Goal: Navigation & Orientation: Find specific page/section

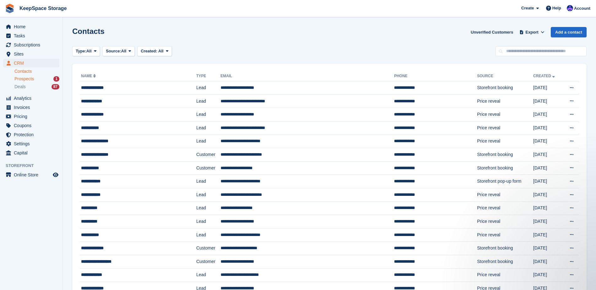
drag, startPoint x: 0, startPoint y: 0, endPoint x: 43, endPoint y: 81, distance: 92.3
click at [43, 81] on div "Prospects 1" at bounding box center [36, 79] width 45 height 6
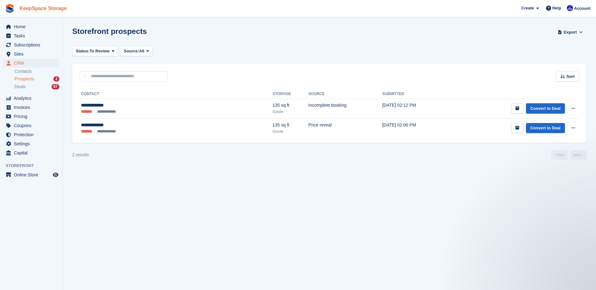
click at [53, 7] on link "KeepSpace Storage" at bounding box center [43, 8] width 52 height 10
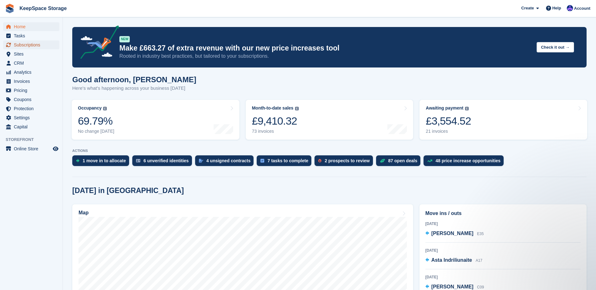
click at [26, 43] on span "Subscriptions" at bounding box center [33, 45] width 38 height 9
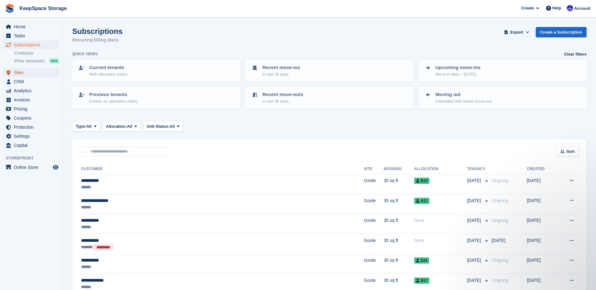
click at [34, 75] on span "Sites" at bounding box center [33, 72] width 38 height 9
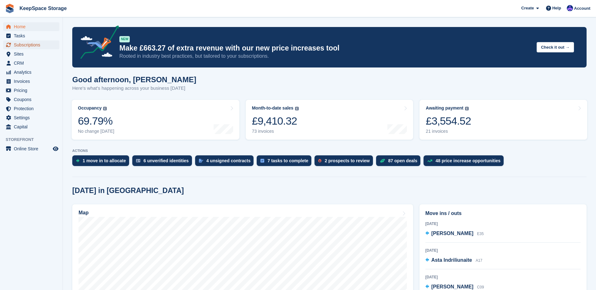
click at [34, 43] on span "Subscriptions" at bounding box center [33, 45] width 38 height 9
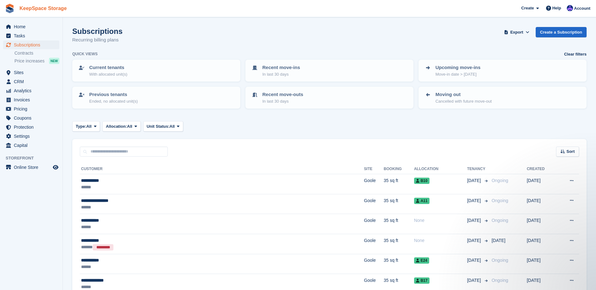
click at [33, 11] on link "KeepSpace Storage" at bounding box center [43, 8] width 52 height 10
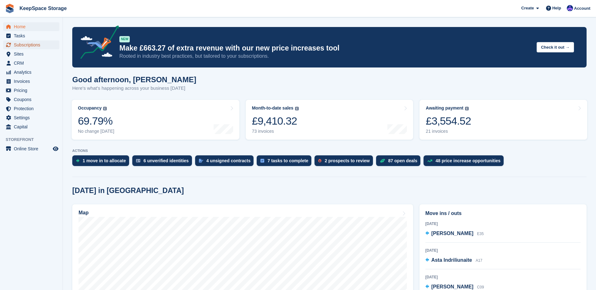
click at [30, 45] on span "Subscriptions" at bounding box center [33, 45] width 38 height 9
